Goal: Task Accomplishment & Management: Use online tool/utility

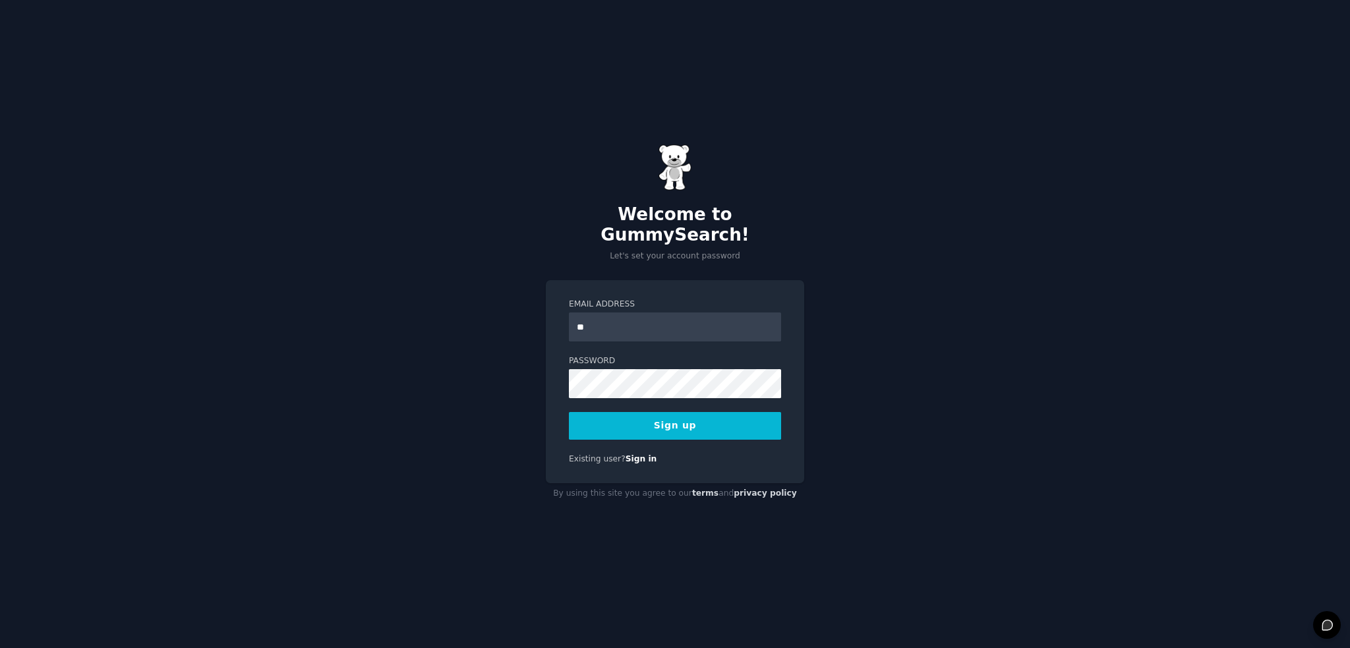
type input "*"
click at [620, 314] on input "*" at bounding box center [675, 326] width 212 height 29
click at [663, 316] on input "*" at bounding box center [675, 326] width 212 height 29
click at [569, 412] on button "Sign up" at bounding box center [675, 426] width 212 height 28
click at [671, 313] on input "*" at bounding box center [675, 326] width 212 height 29
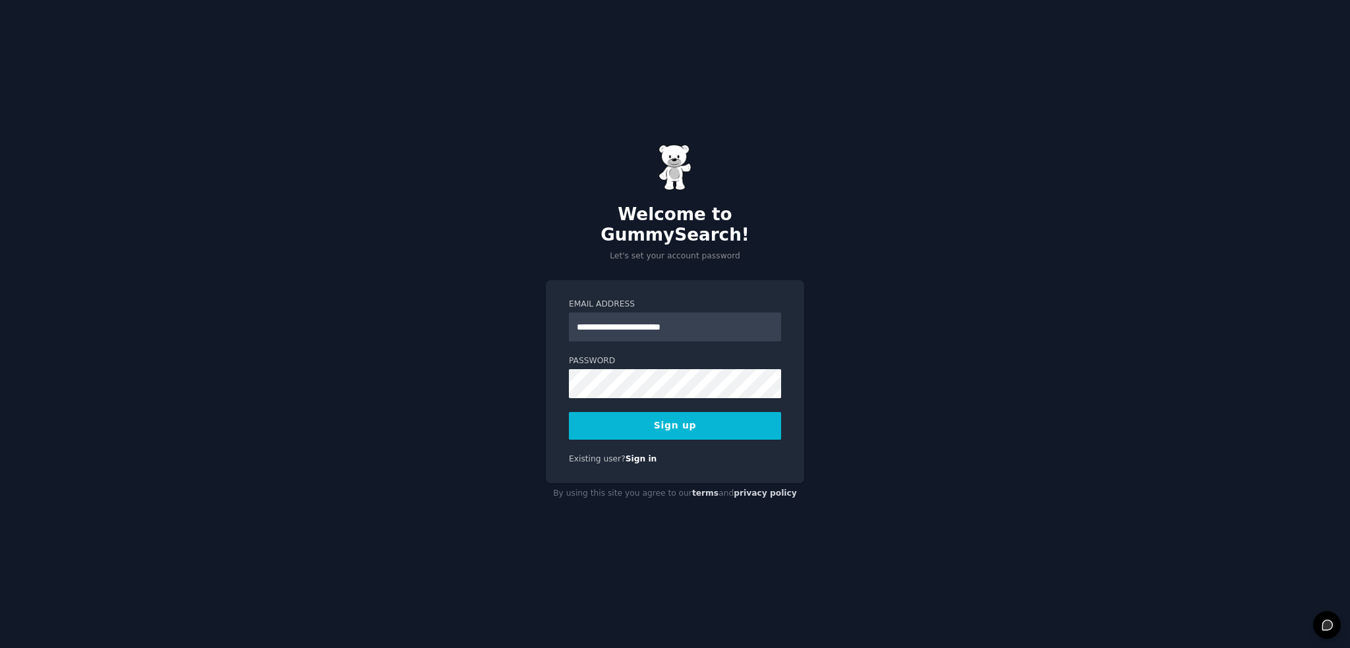
type input "**********"
click at [694, 419] on button "Sign up" at bounding box center [675, 426] width 212 height 28
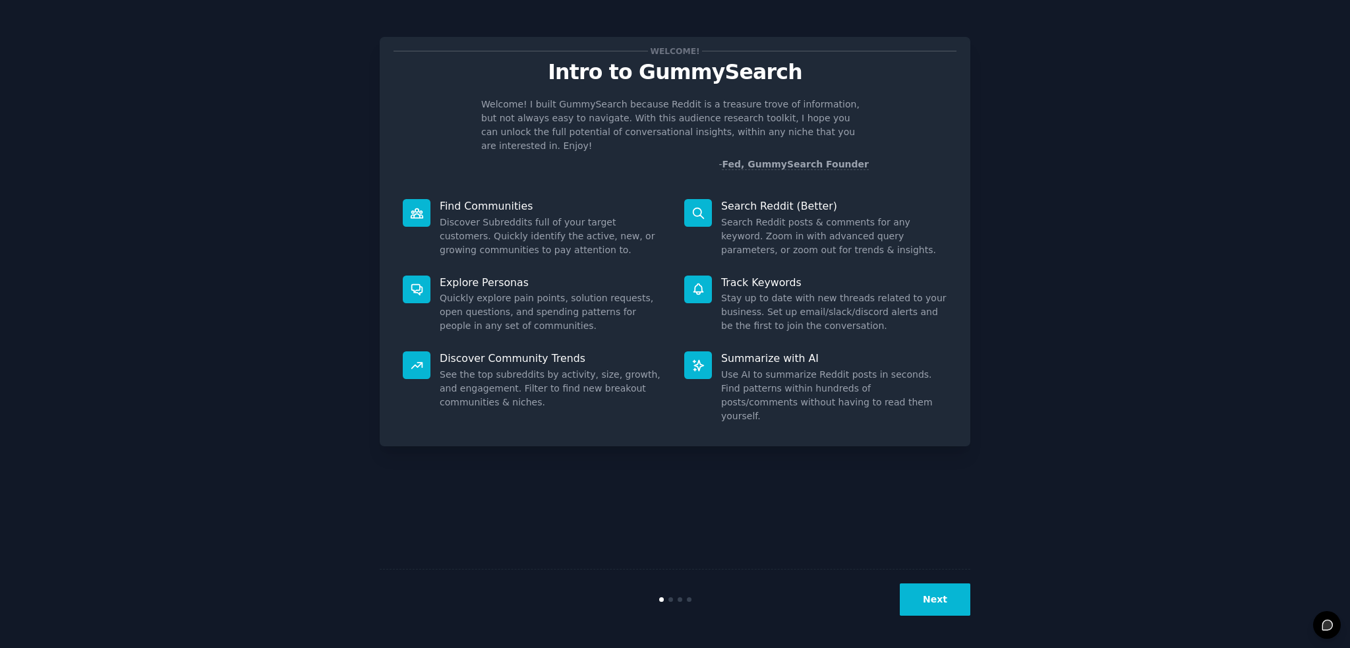
click at [943, 604] on button "Next" at bounding box center [935, 599] width 71 height 32
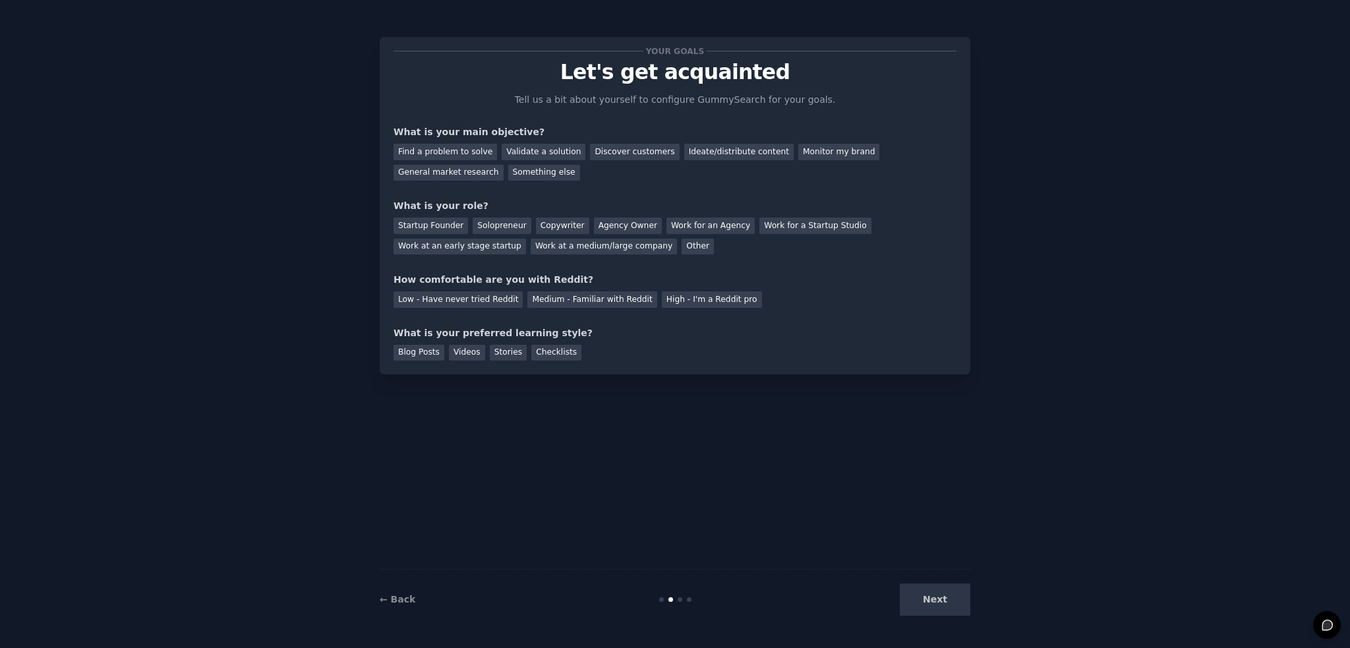
click at [943, 604] on div "Next" at bounding box center [871, 599] width 197 height 32
click at [420, 152] on div "Find a problem to solve" at bounding box center [445, 152] width 103 height 16
click at [625, 153] on div "Discover customers" at bounding box center [634, 152] width 89 height 16
click at [432, 154] on div "Find a problem to solve" at bounding box center [445, 152] width 103 height 16
click at [496, 228] on div "Solopreneur" at bounding box center [502, 226] width 58 height 16
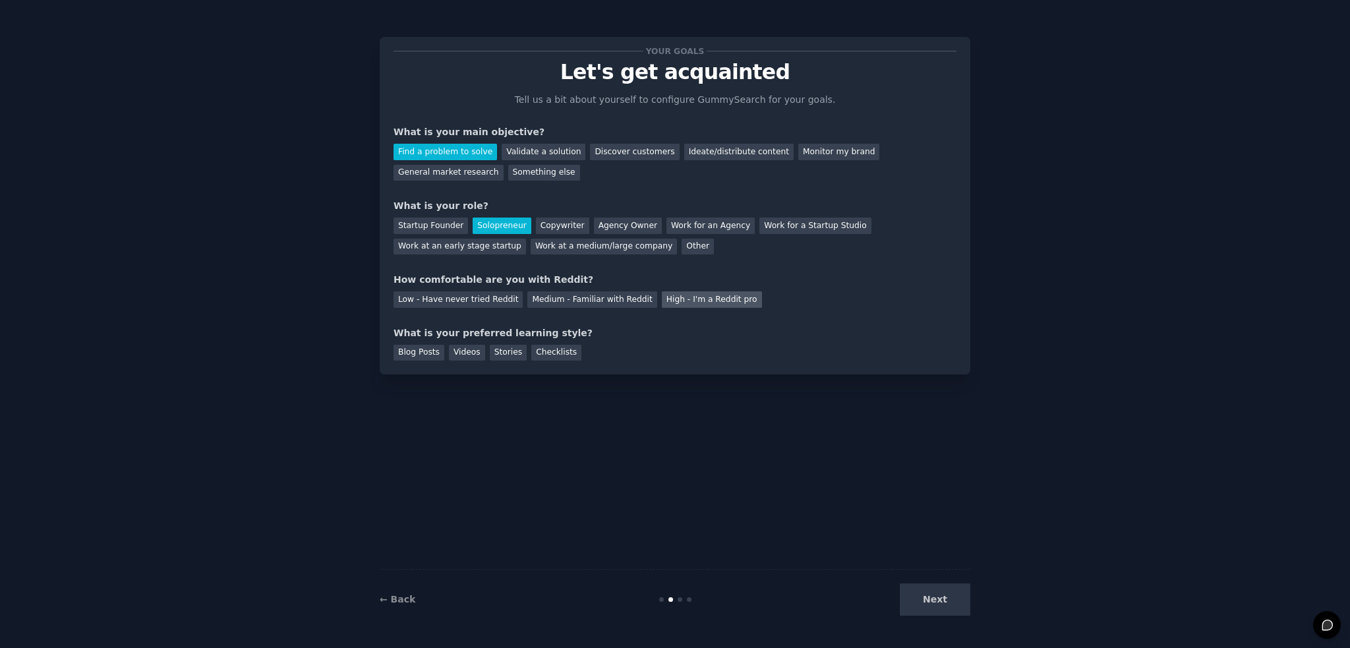
click at [679, 297] on div "High - I'm a Reddit pro" at bounding box center [712, 299] width 100 height 16
click at [467, 353] on div "Videos" at bounding box center [467, 353] width 36 height 16
click at [508, 353] on div "Stories" at bounding box center [508, 353] width 37 height 16
click at [537, 349] on div "Checklists" at bounding box center [556, 353] width 50 height 16
click at [469, 354] on div "Videos" at bounding box center [467, 353] width 36 height 16
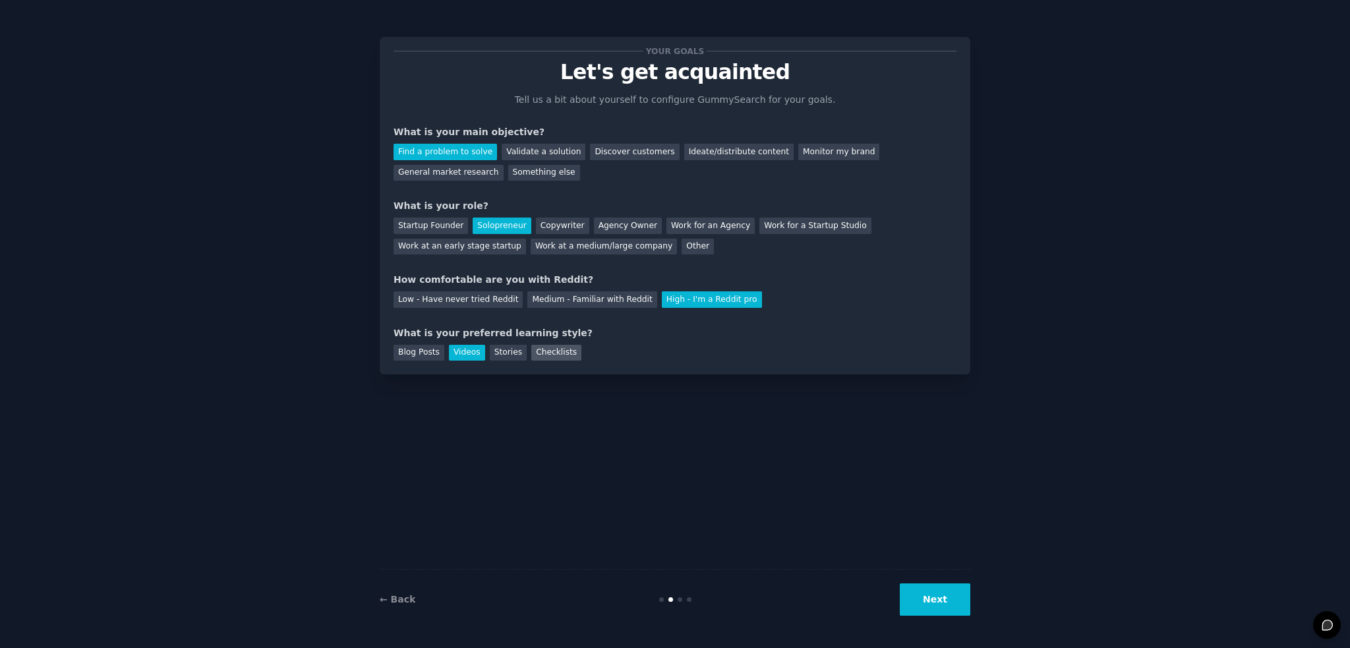
click at [546, 353] on div "Checklists" at bounding box center [556, 353] width 50 height 16
click at [916, 593] on button "Next" at bounding box center [935, 599] width 71 height 32
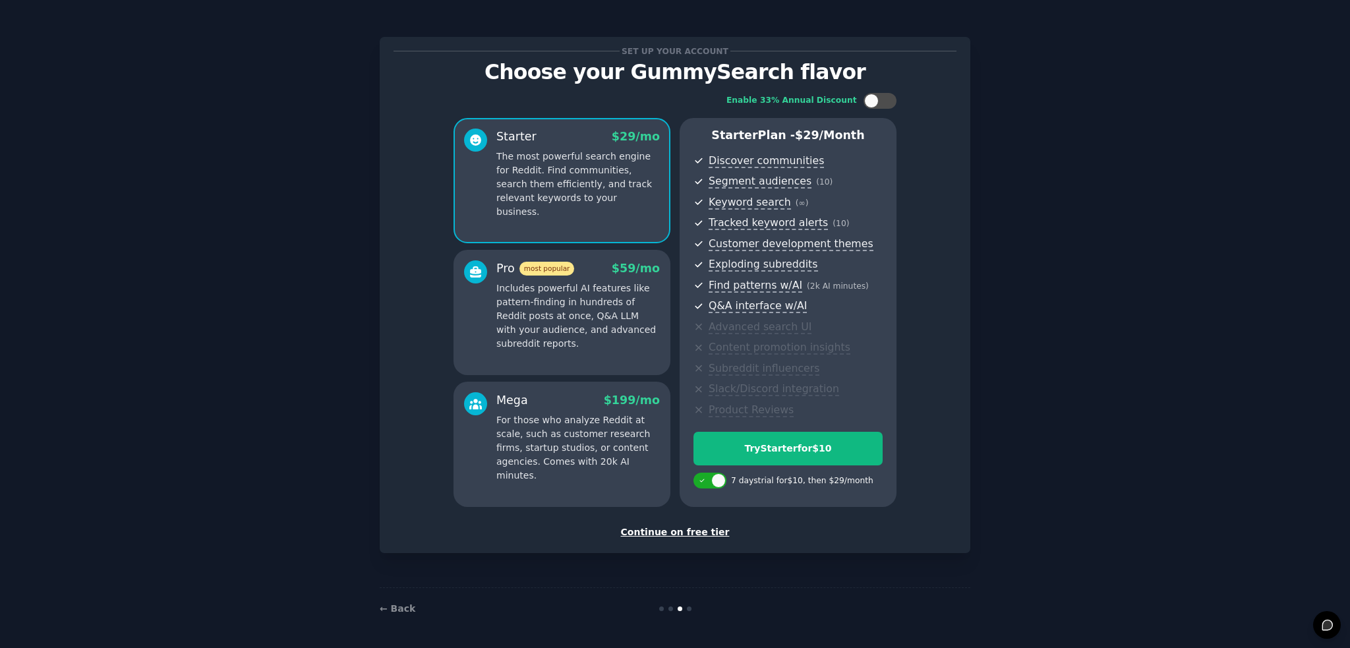
click at [670, 532] on div "Continue on free tier" at bounding box center [675, 532] width 563 height 14
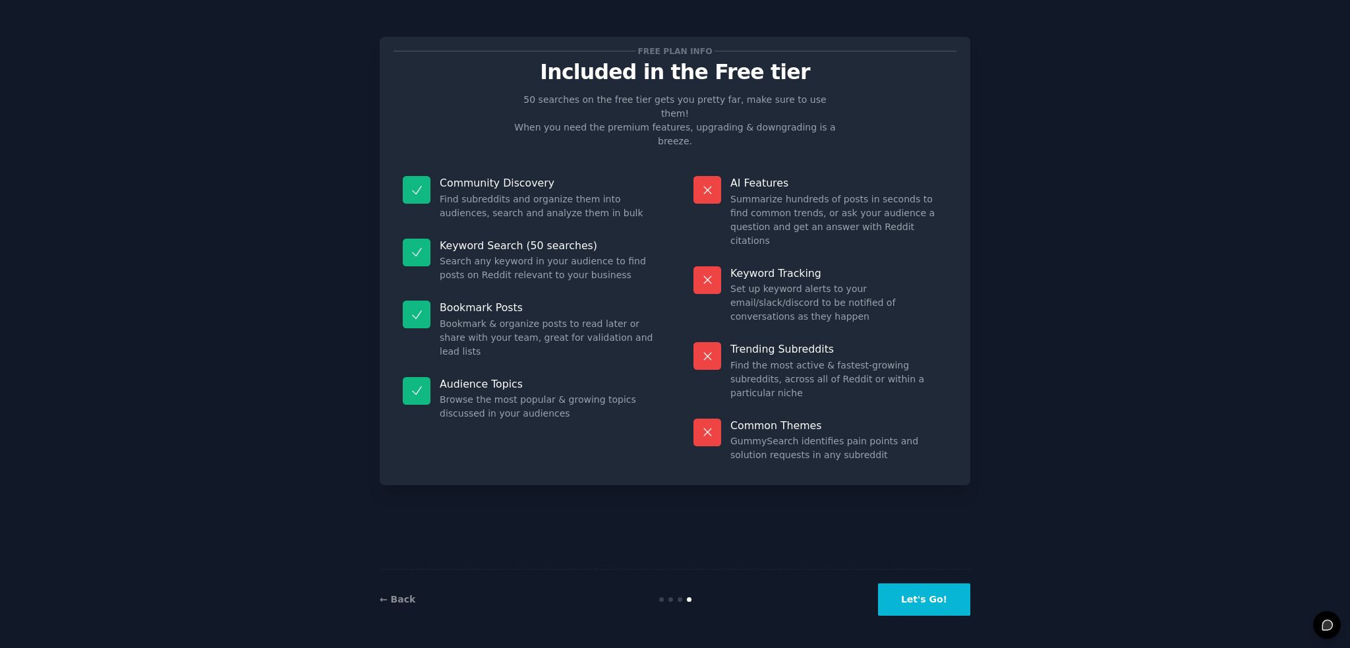
click at [929, 603] on button "Let's Go!" at bounding box center [924, 599] width 92 height 32
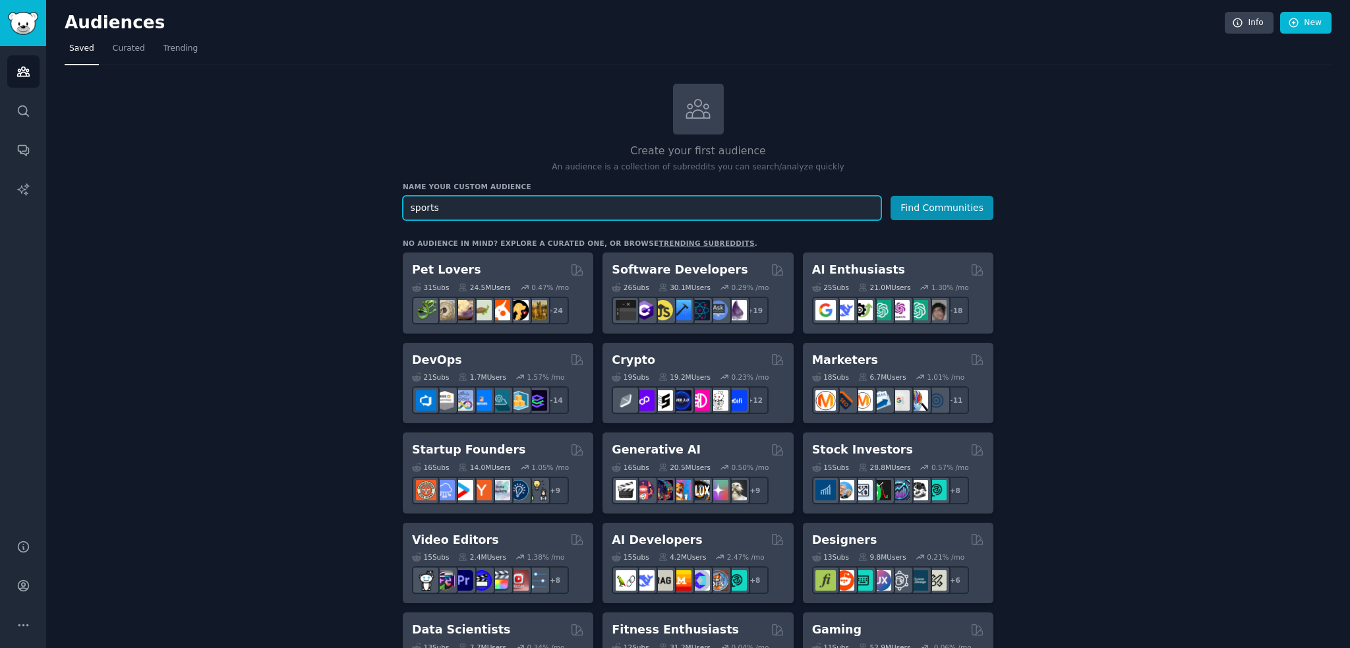
click at [891, 196] on button "Find Communities" at bounding box center [942, 208] width 103 height 24
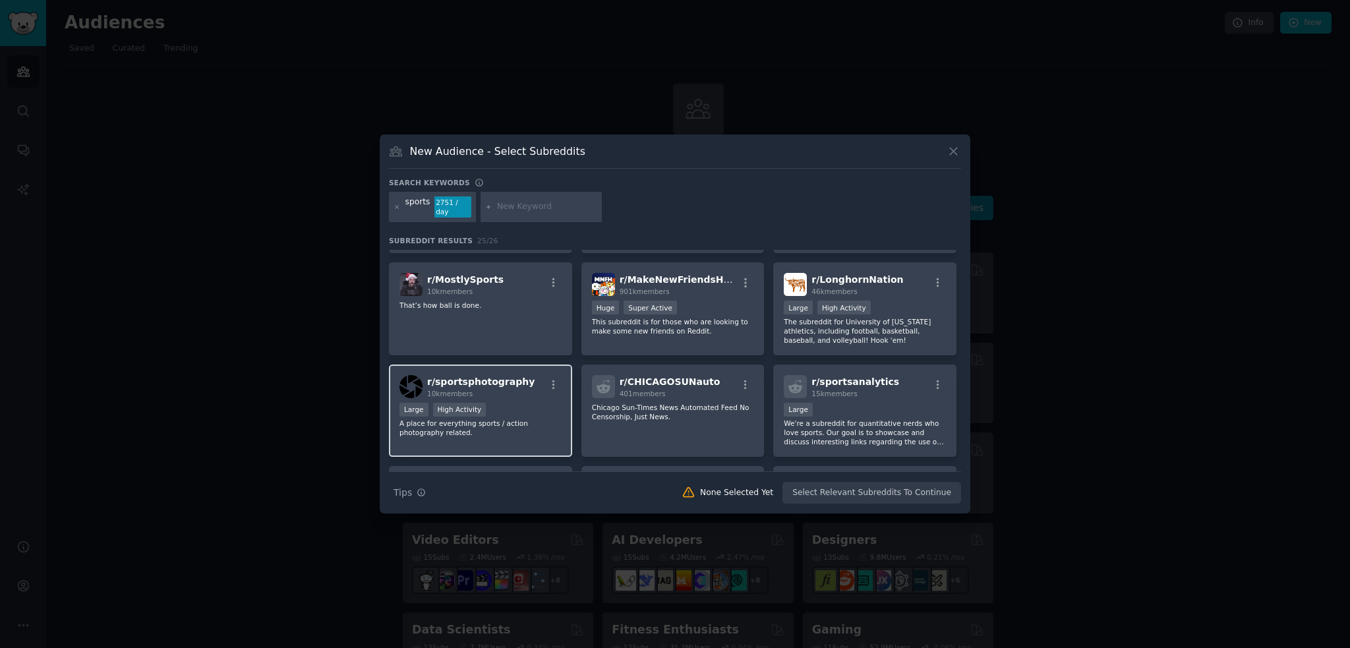
scroll to position [400, 0]
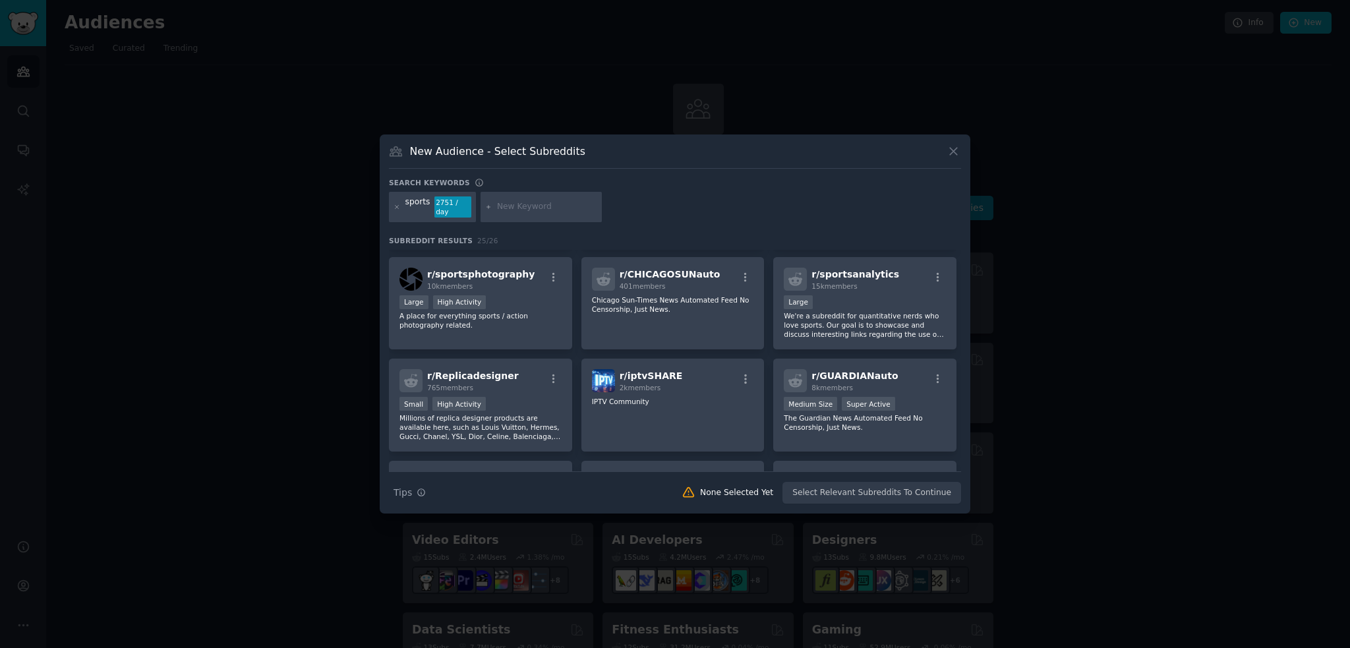
click at [950, 158] on icon at bounding box center [954, 151] width 14 height 14
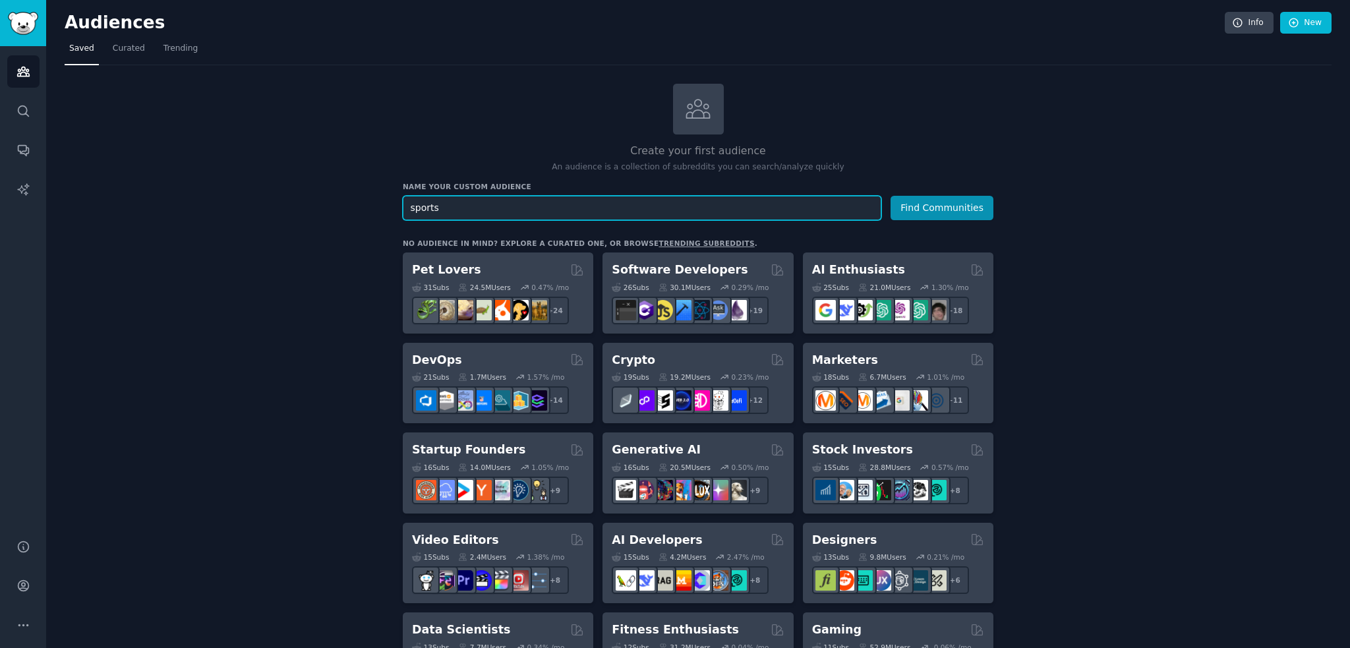
drag, startPoint x: 535, startPoint y: 202, endPoint x: 335, endPoint y: 176, distance: 202.0
type input "fitness"
click at [891, 196] on button "Find Communities" at bounding box center [942, 208] width 103 height 24
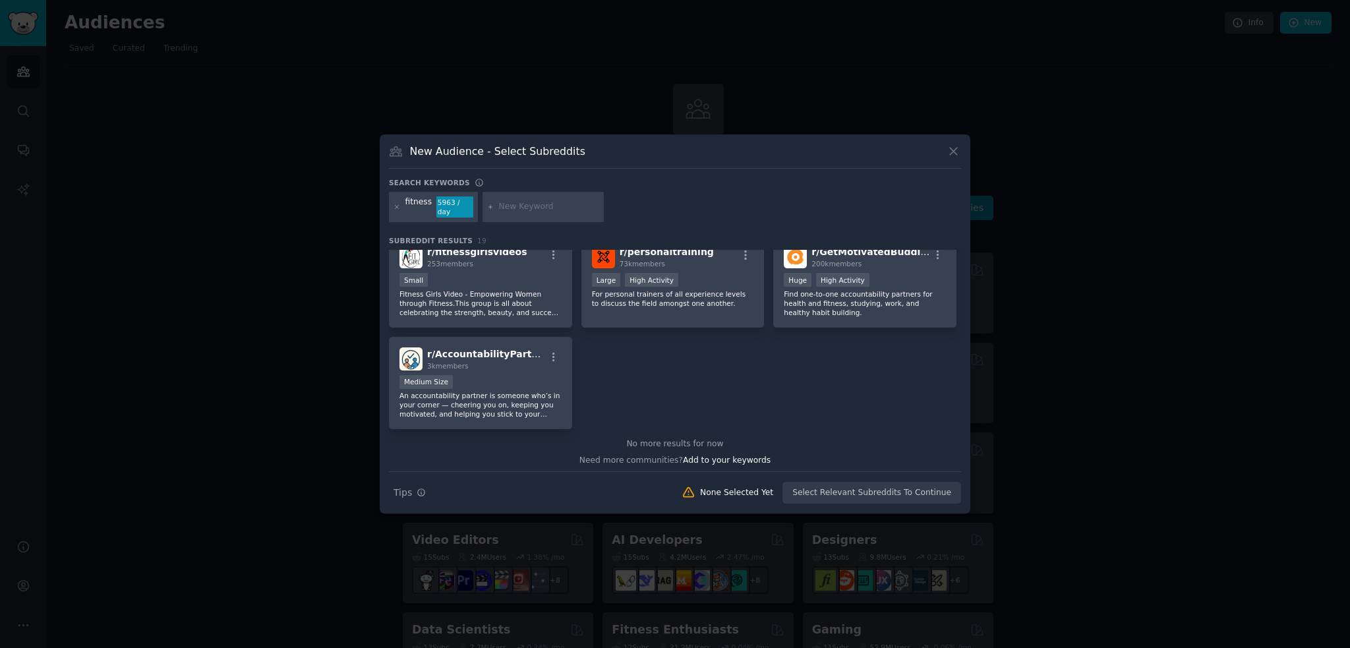
scroll to position [458, 0]
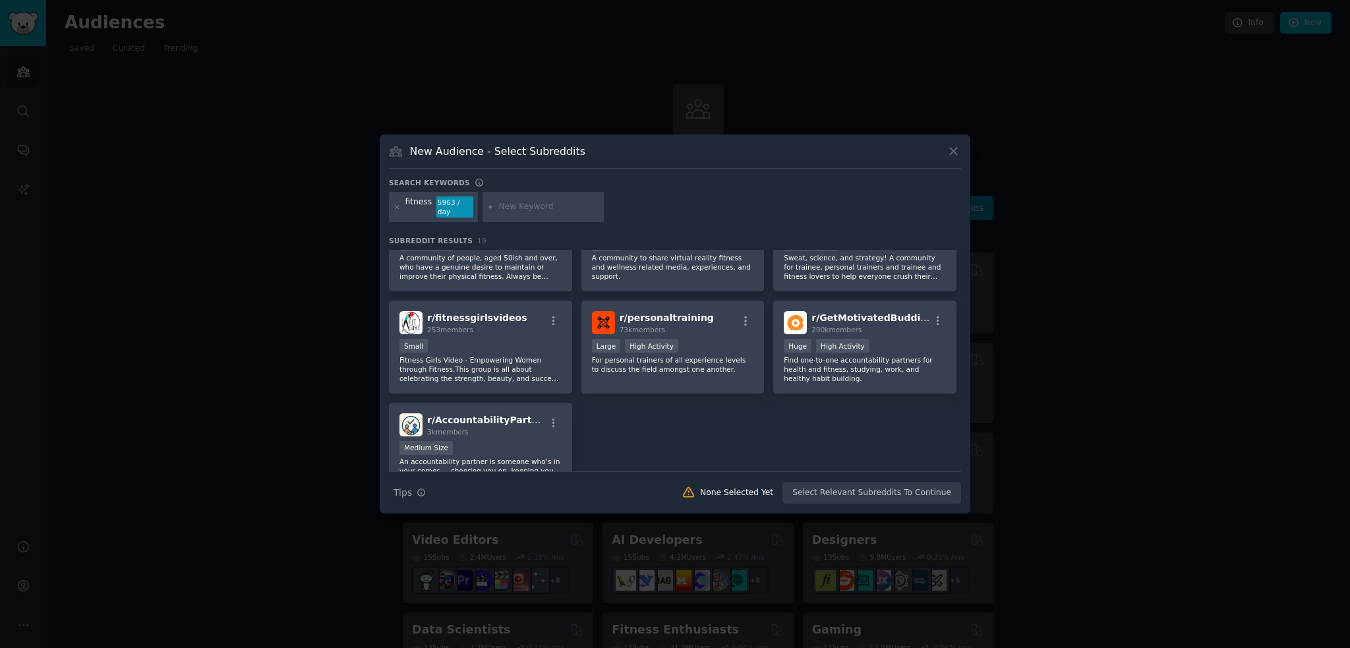
click at [954, 152] on icon at bounding box center [954, 151] width 14 height 14
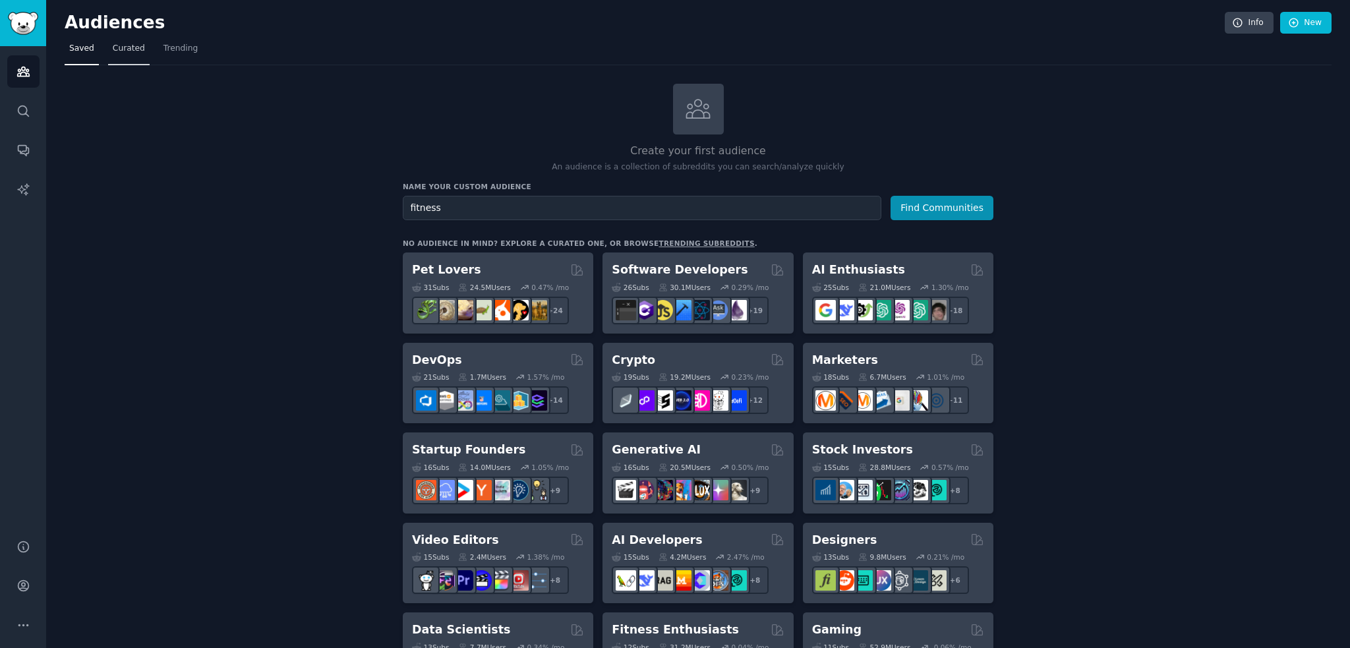
click at [132, 50] on span "Curated" at bounding box center [129, 49] width 32 height 12
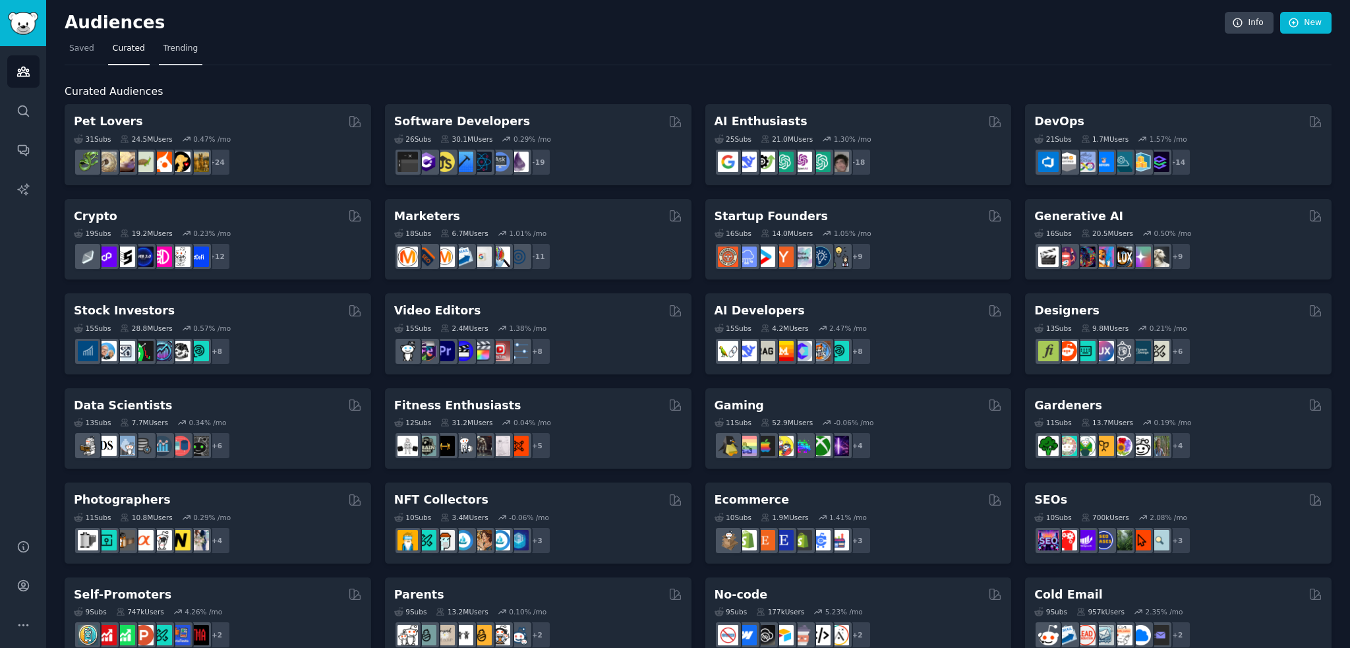
click at [171, 52] on span "Trending" at bounding box center [180, 49] width 34 height 12
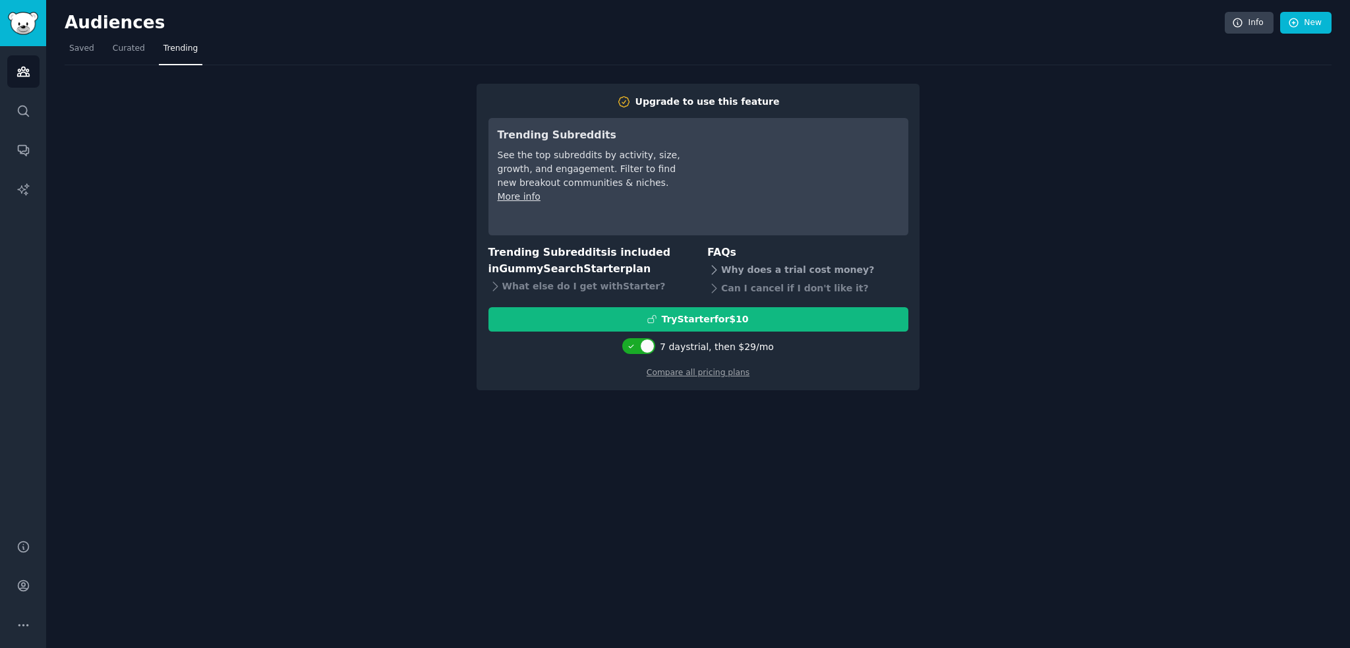
click at [792, 270] on div "Why does a trial cost money?" at bounding box center [807, 270] width 201 height 18
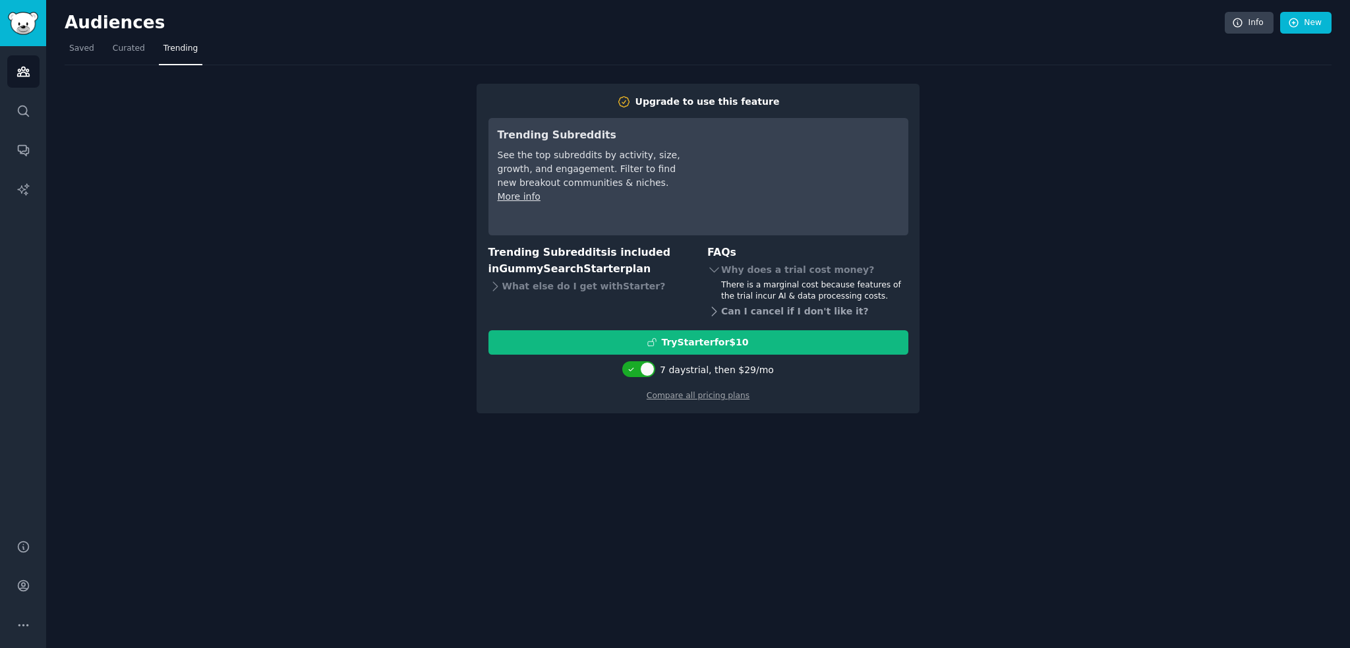
click at [786, 310] on div "Can I cancel if I don't like it?" at bounding box center [807, 312] width 201 height 18
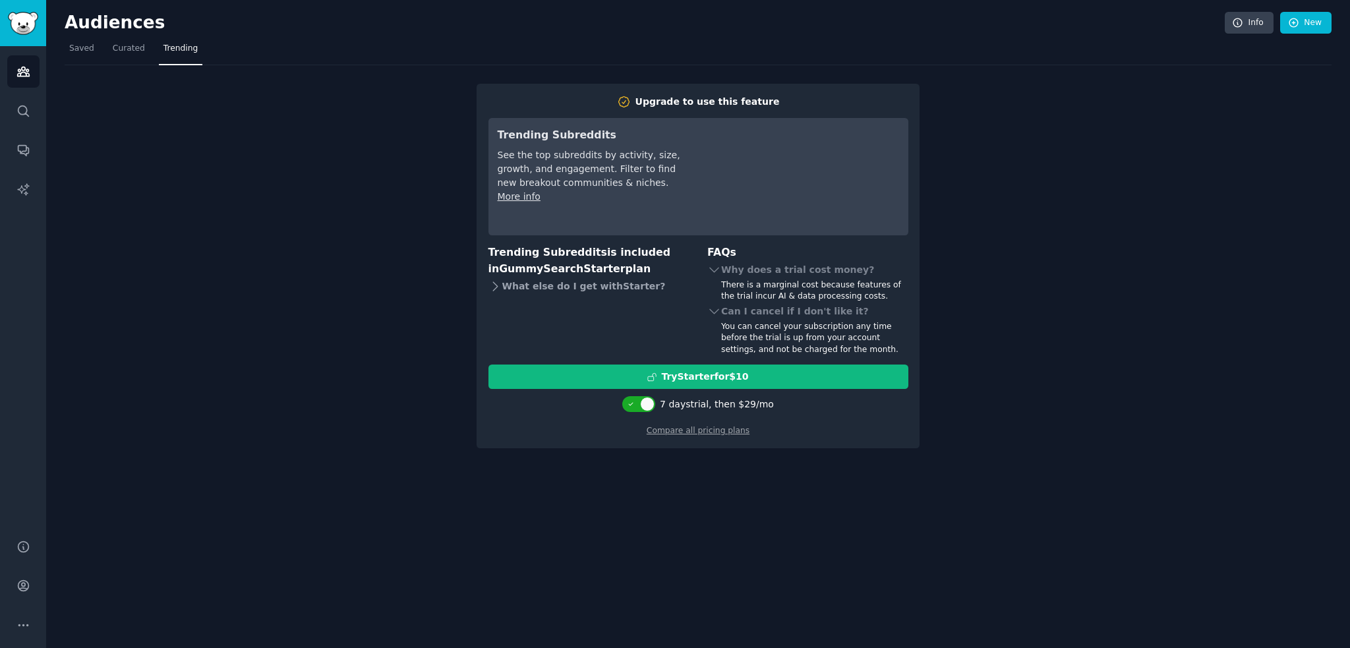
click at [548, 285] on div "What else do I get with Starter ?" at bounding box center [588, 286] width 201 height 18
